Goal: Task Accomplishment & Management: Complete application form

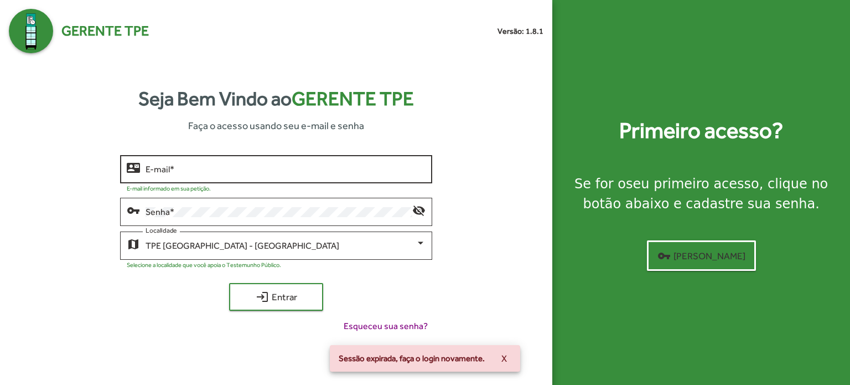
click at [211, 177] on div "E-mail *" at bounding box center [286, 168] width 280 height 30
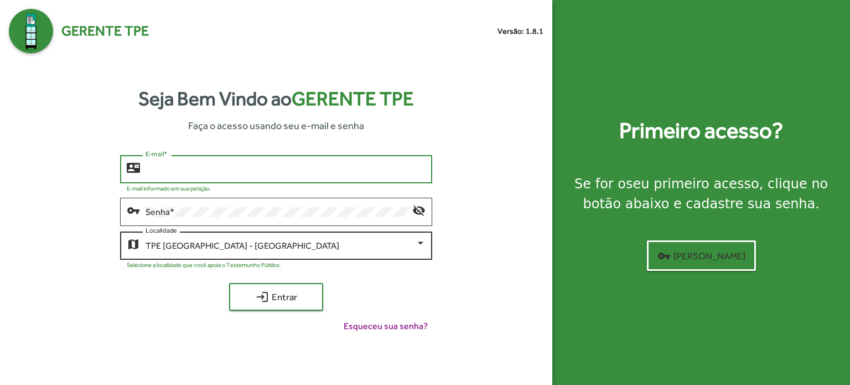
click at [321, 243] on div "TPE [GEOGRAPHIC_DATA] - [GEOGRAPHIC_DATA]" at bounding box center [281, 246] width 270 height 10
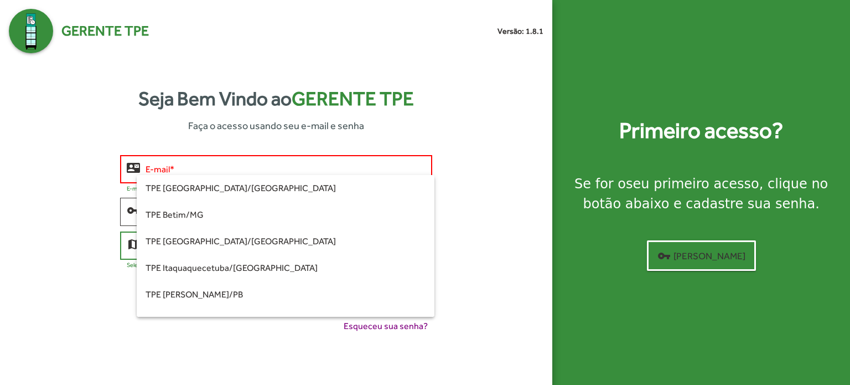
click at [499, 183] on div at bounding box center [425, 192] width 850 height 385
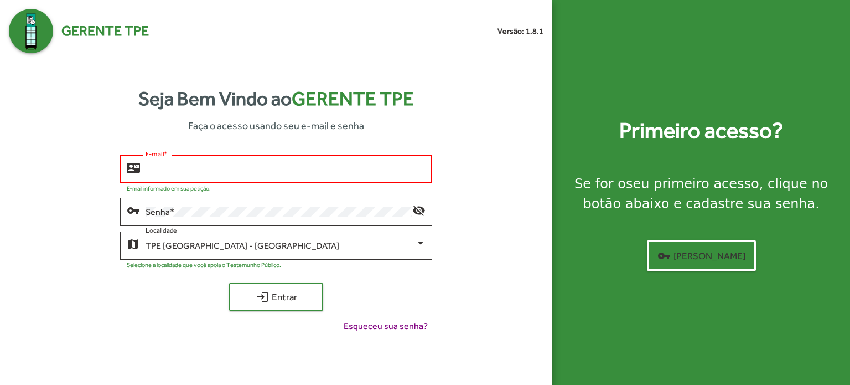
click at [197, 170] on input "E-mail *" at bounding box center [286, 169] width 280 height 10
type input "**********"
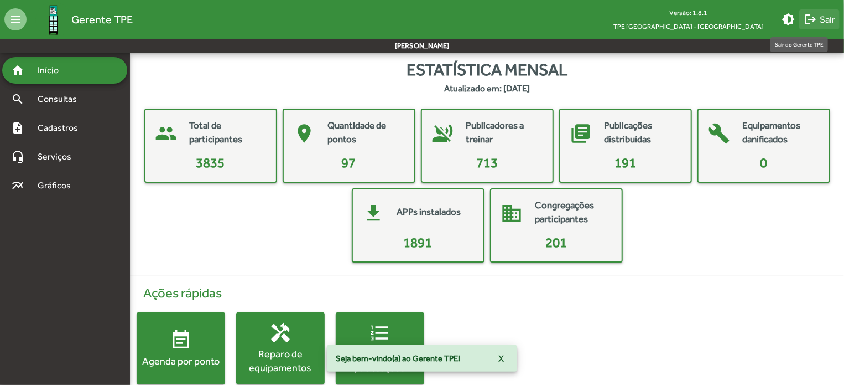
click at [826, 19] on span "logout Sair" at bounding box center [820, 19] width 32 height 20
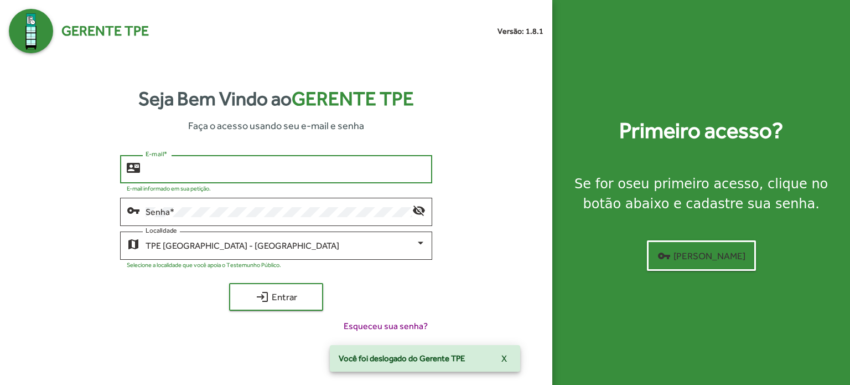
click at [196, 169] on input "E-mail *" at bounding box center [286, 169] width 280 height 10
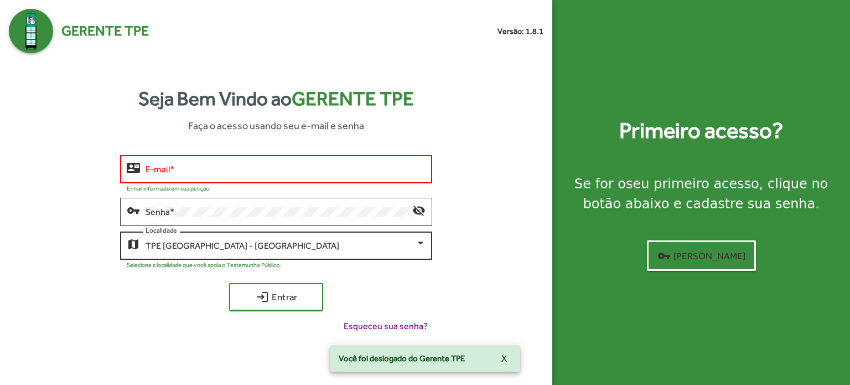
click at [215, 252] on div "TPE [GEOGRAPHIC_DATA] - Centro Localidade" at bounding box center [286, 244] width 280 height 30
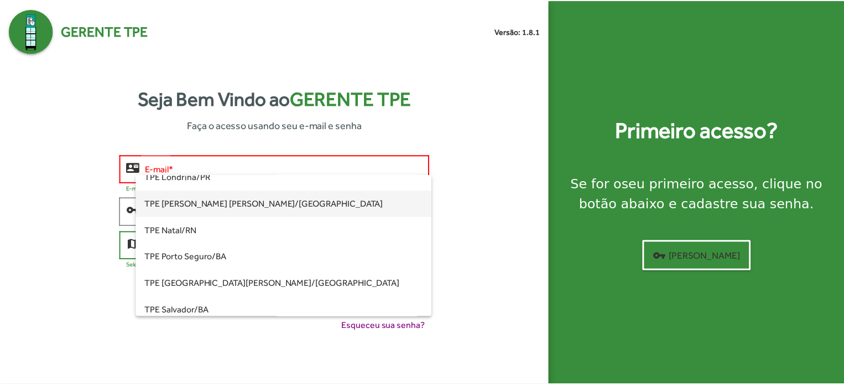
scroll to position [89, 0]
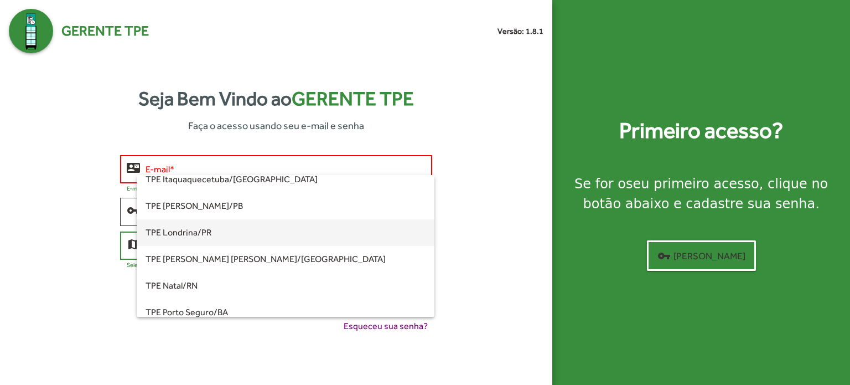
click at [227, 225] on span "TPE Londrina/PR" at bounding box center [286, 232] width 280 height 27
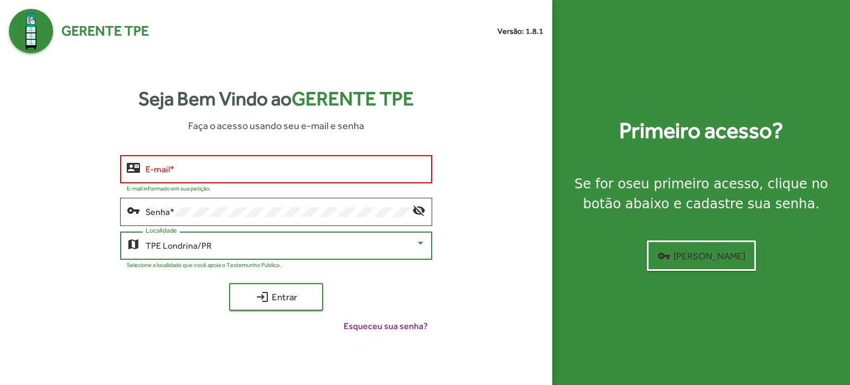
click at [236, 168] on input "E-mail *" at bounding box center [286, 169] width 280 height 10
type input "**********"
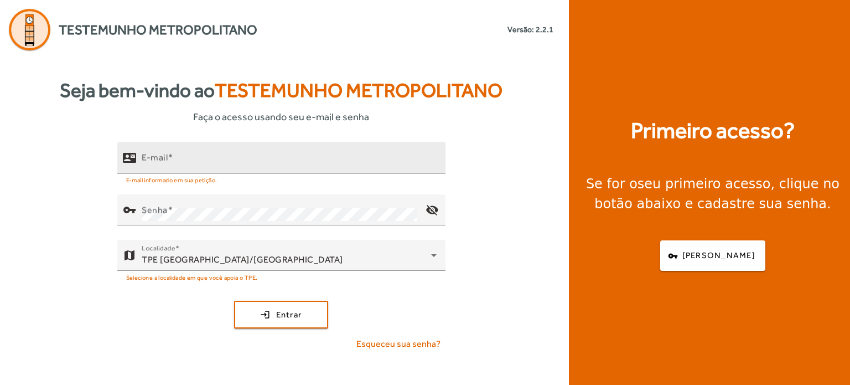
click at [227, 163] on input "E-mail" at bounding box center [289, 162] width 295 height 13
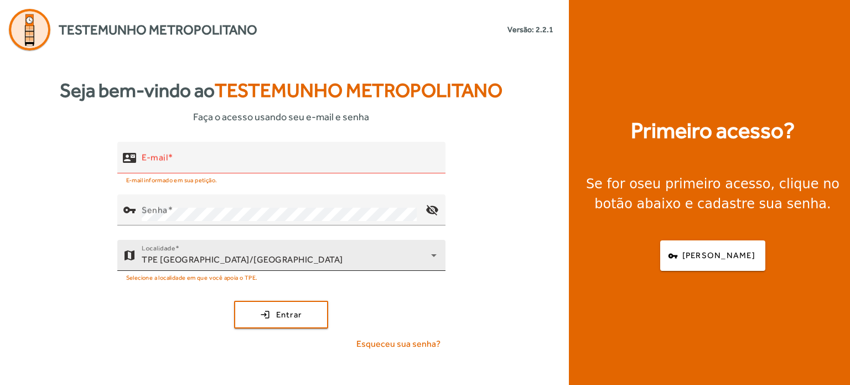
click at [235, 248] on div "Localidade TPE Uberlândia/MG" at bounding box center [289, 255] width 295 height 31
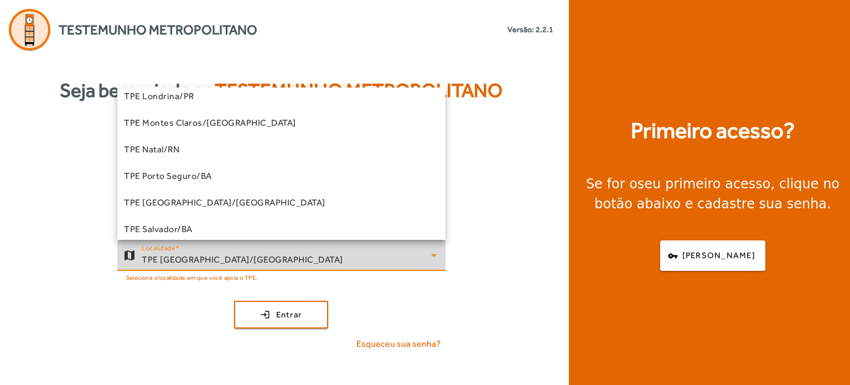
scroll to position [86, 0]
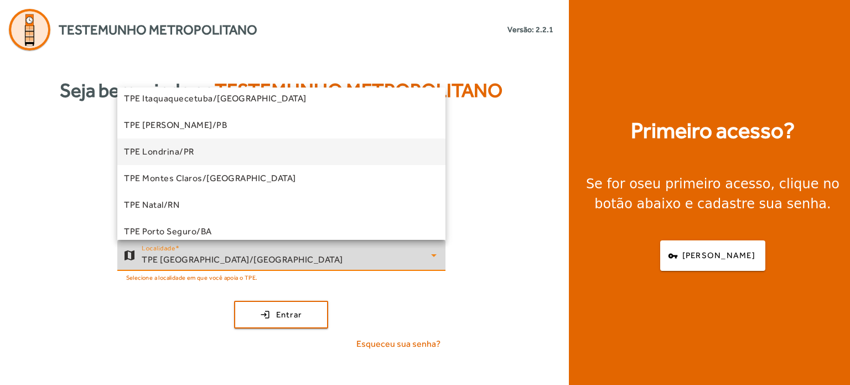
click at [263, 153] on mat-option "TPE Londrina/PR" at bounding box center [281, 151] width 328 height 27
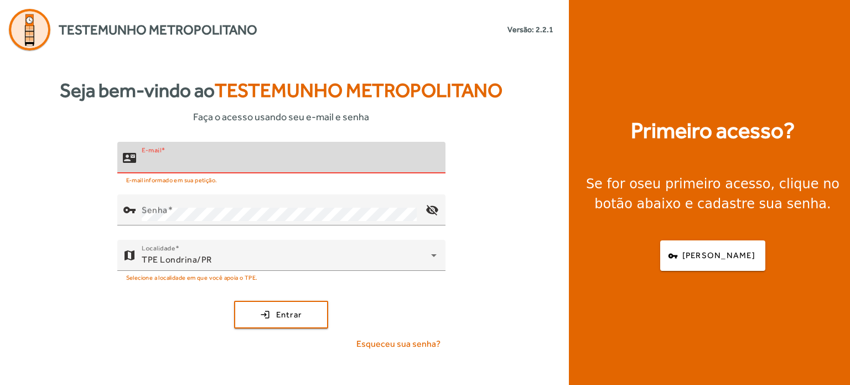
click at [183, 161] on input "E-mail" at bounding box center [289, 162] width 295 height 13
type input "**********"
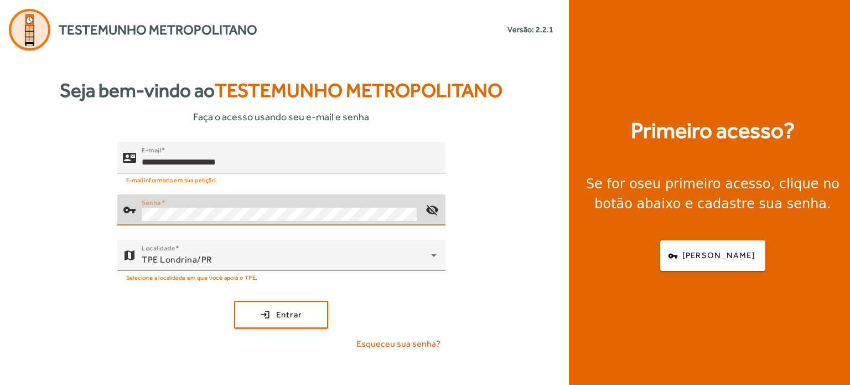
click at [0, 384] on com-1password-button at bounding box center [0, 385] width 0 height 0
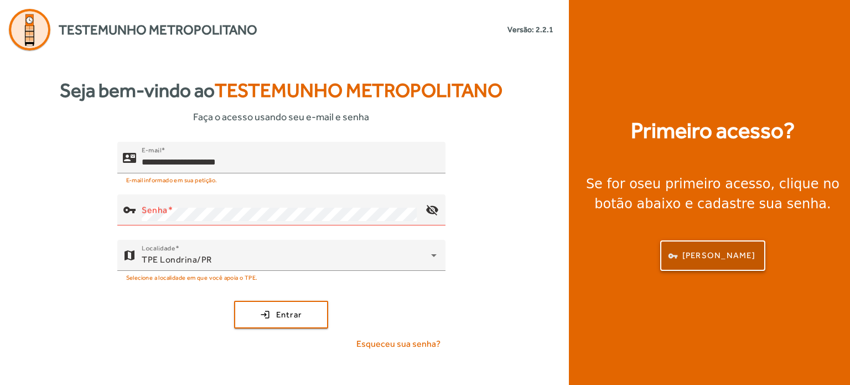
click at [706, 256] on span "Criar senha" at bounding box center [718, 255] width 73 height 13
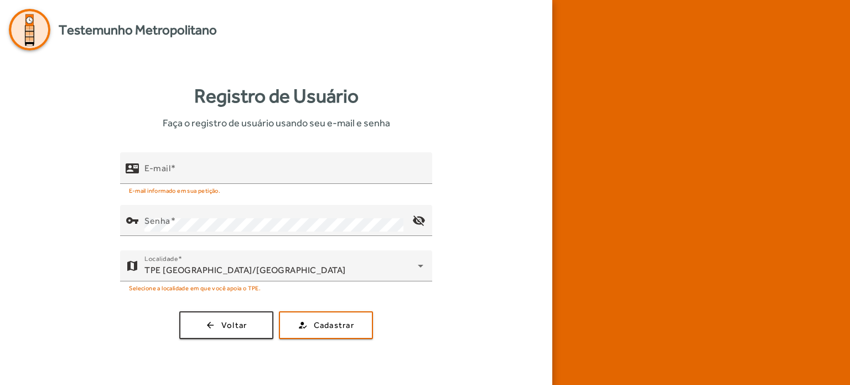
type input "**********"
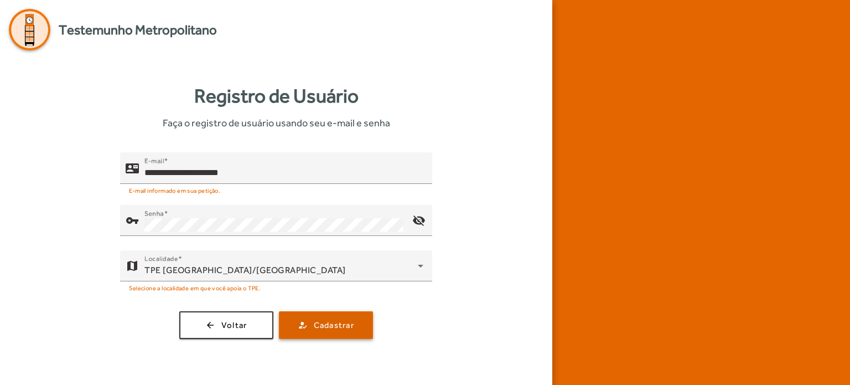
click at [331, 326] on span "Cadastrar" at bounding box center [334, 325] width 40 height 13
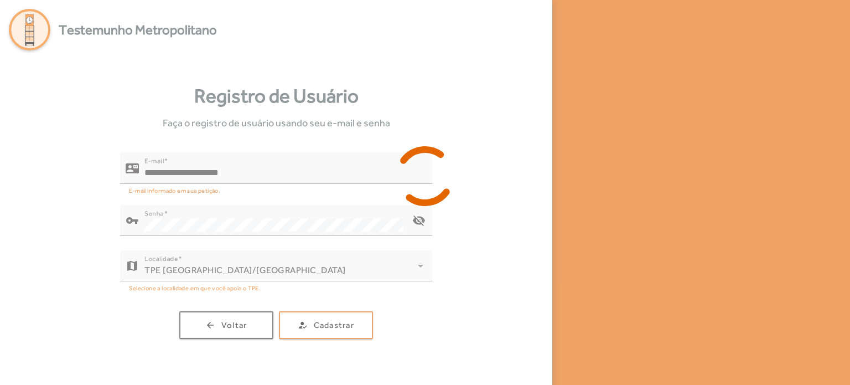
click at [268, 331] on div at bounding box center [425, 192] width 850 height 385
click at [251, 327] on div at bounding box center [425, 192] width 850 height 385
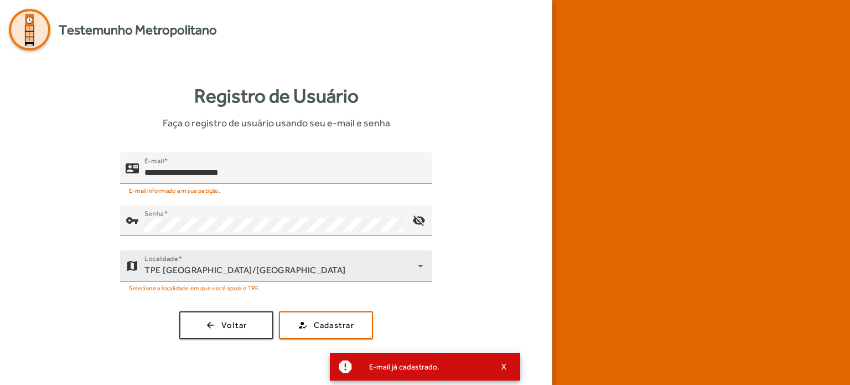
click at [323, 266] on div "TPE Uberlândia/MG" at bounding box center [280, 269] width 273 height 13
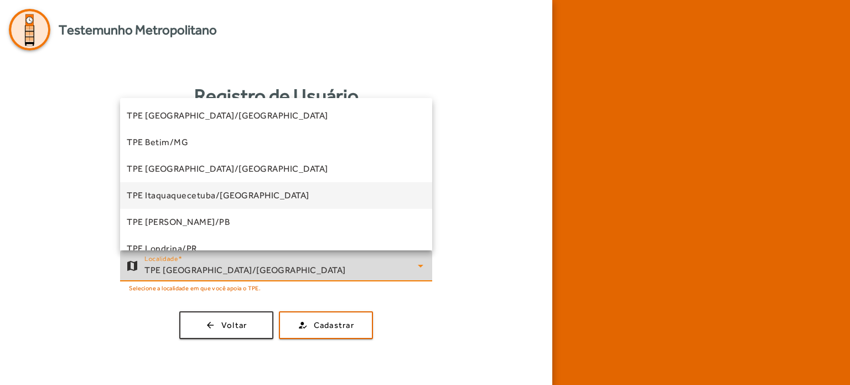
scroll to position [55, 0]
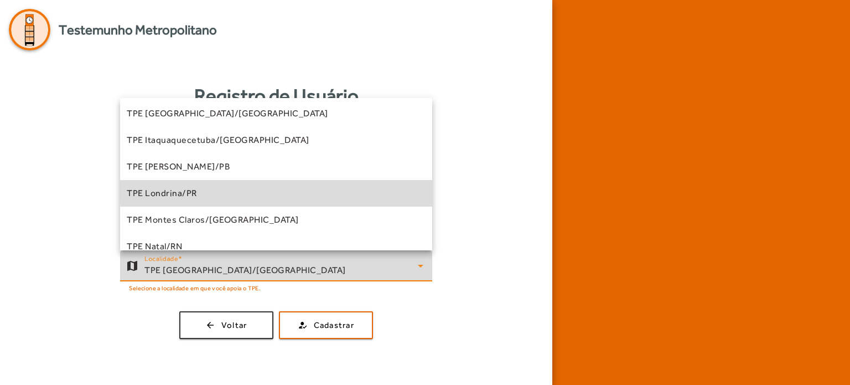
click at [337, 188] on mat-option "TPE Londrina/PR" at bounding box center [276, 193] width 312 height 27
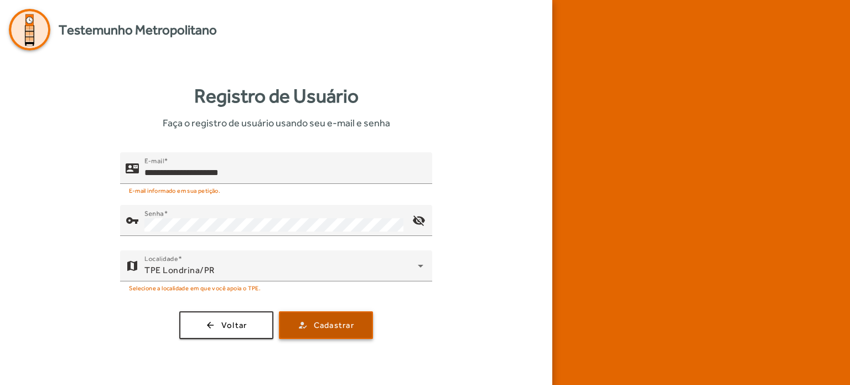
click at [317, 326] on span "Cadastrar" at bounding box center [334, 325] width 40 height 13
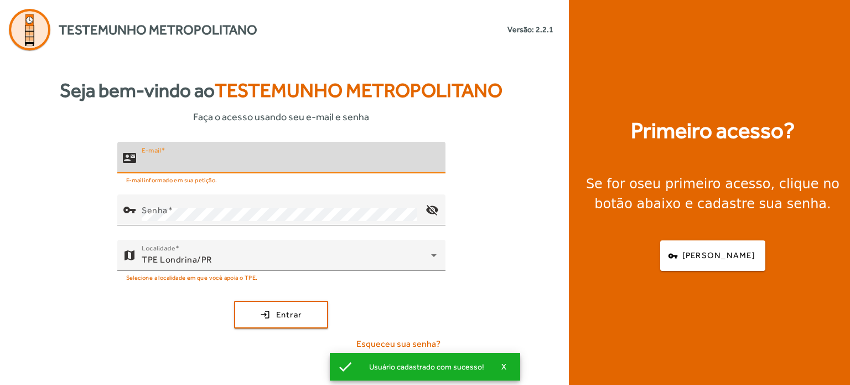
click at [223, 160] on input "E-mail" at bounding box center [289, 162] width 295 height 13
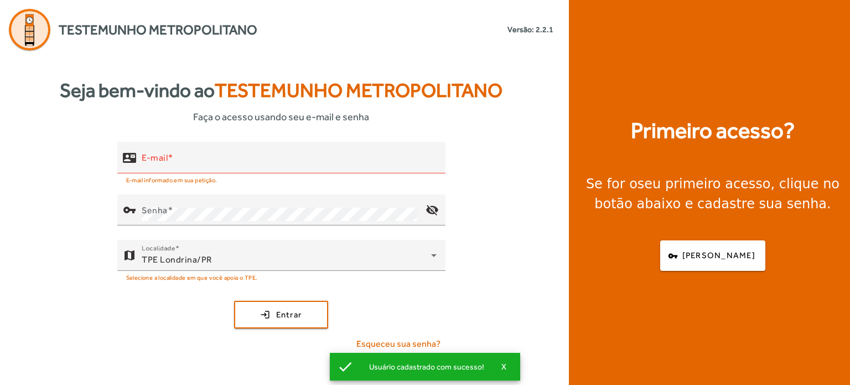
type input "**********"
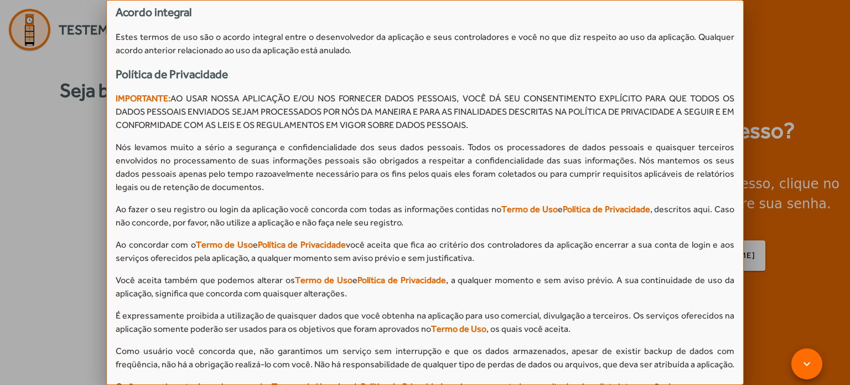
scroll to position [1005, 0]
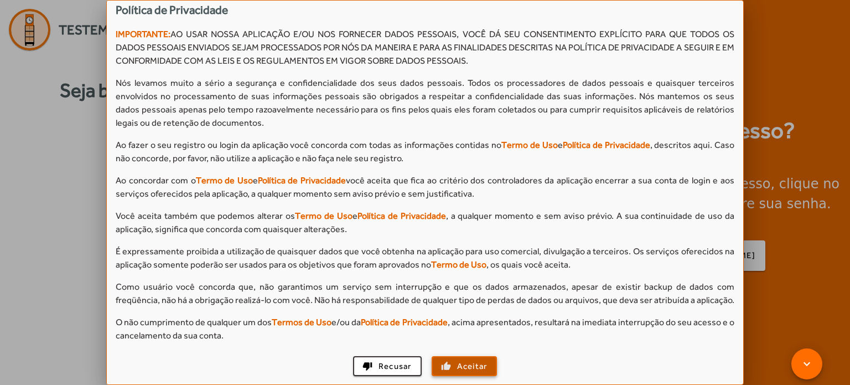
click at [463, 367] on span "Aceitar" at bounding box center [472, 366] width 30 height 13
